Goal: Find specific page/section: Find specific page/section

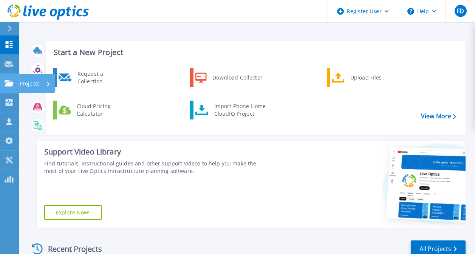
click at [9, 77] on link "Projects Projects" at bounding box center [9, 83] width 19 height 19
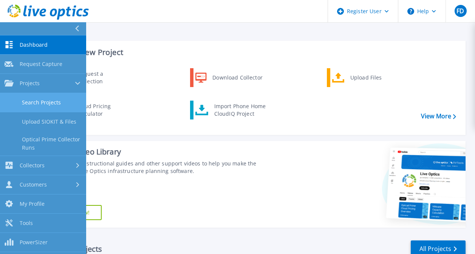
click at [50, 100] on link "Search Projects" at bounding box center [43, 102] width 86 height 19
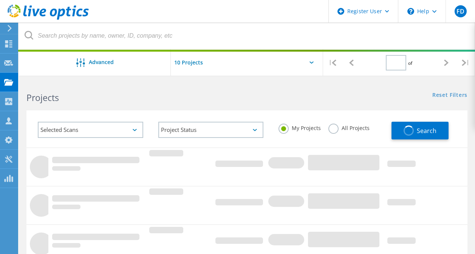
type input "1"
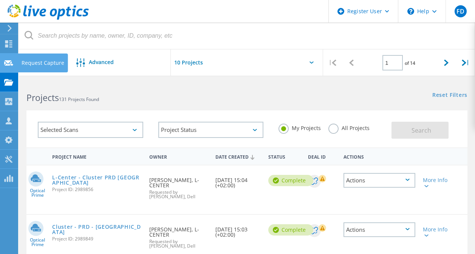
click at [5, 68] on div at bounding box center [8, 64] width 9 height 8
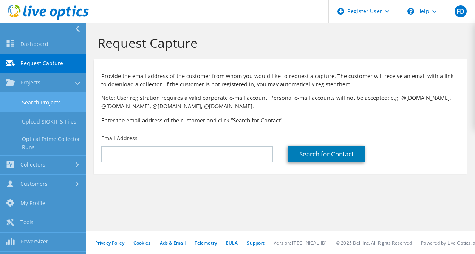
click at [53, 102] on link "Search Projects" at bounding box center [43, 102] width 86 height 19
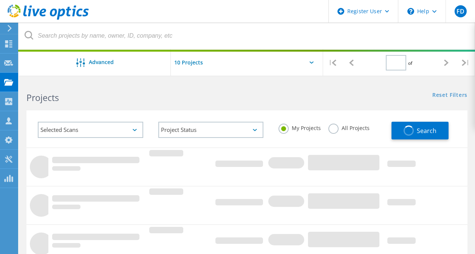
type input "1"
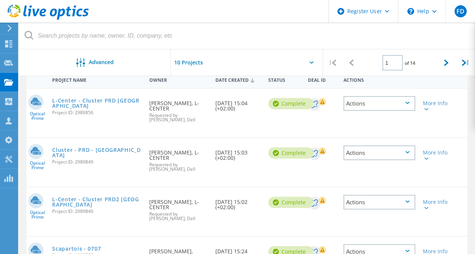
scroll to position [18, 0]
